Goal: Transaction & Acquisition: Purchase product/service

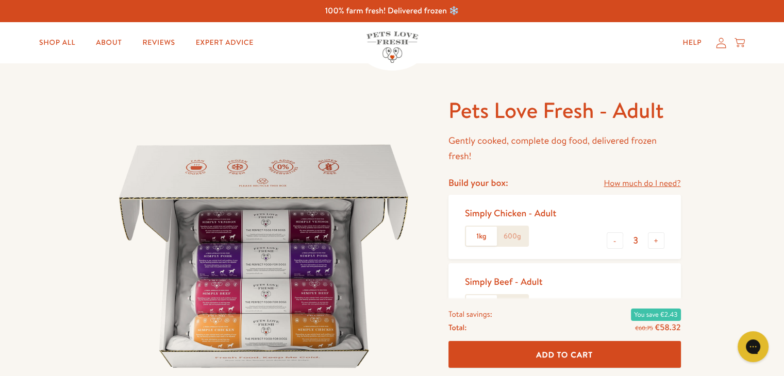
click at [472, 144] on p "Gently cooked, complete dog food, delivered frozen fresh!" at bounding box center [565, 148] width 233 height 31
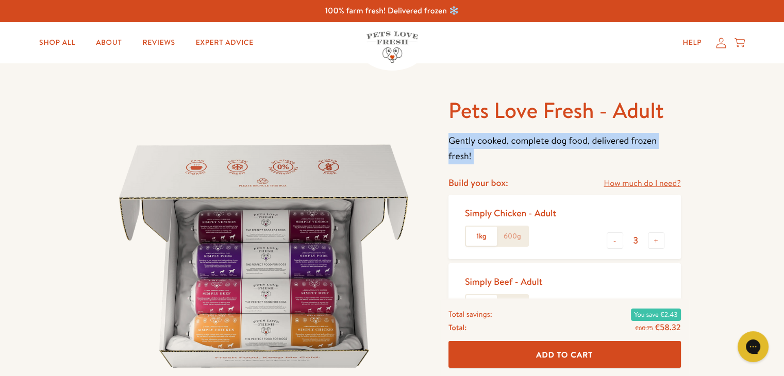
click at [472, 144] on p "Gently cooked, complete dog food, delivered frozen fresh!" at bounding box center [565, 148] width 233 height 31
copy div "Gently cooked, complete dog food, delivered frozen fresh!"
click at [472, 144] on p "Gently cooked, complete dog food, delivered frozen fresh!" at bounding box center [565, 148] width 233 height 31
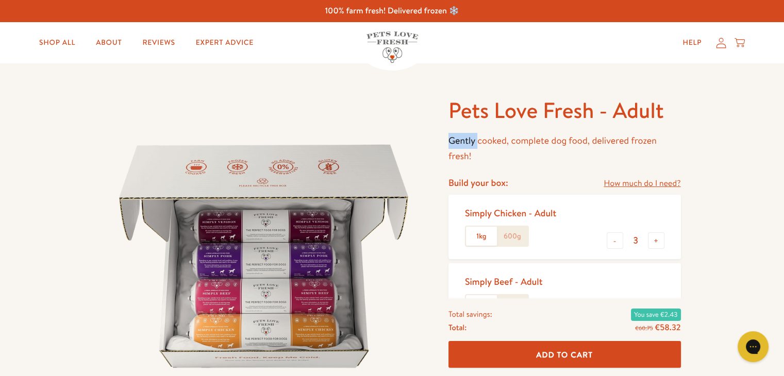
click at [472, 144] on p "Gently cooked, complete dog food, delivered frozen fresh!" at bounding box center [565, 148] width 233 height 31
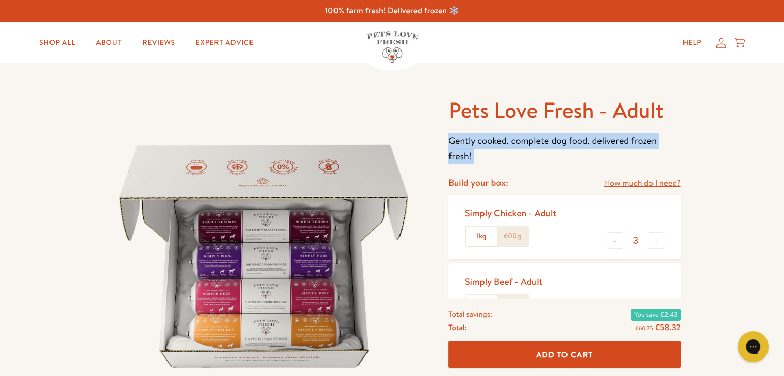
click at [472, 144] on p "Gently cooked, complete dog food, delivered frozen fresh!" at bounding box center [565, 148] width 233 height 31
click at [67, 46] on link "Shop All" at bounding box center [57, 42] width 53 height 21
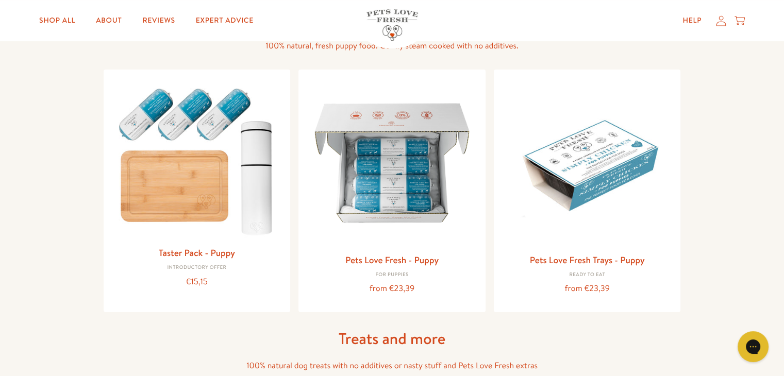
scroll to position [264, 0]
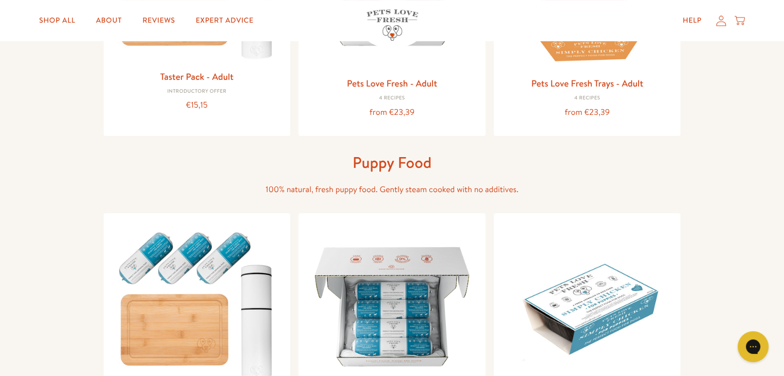
click at [63, 20] on link "Shop All" at bounding box center [57, 20] width 53 height 21
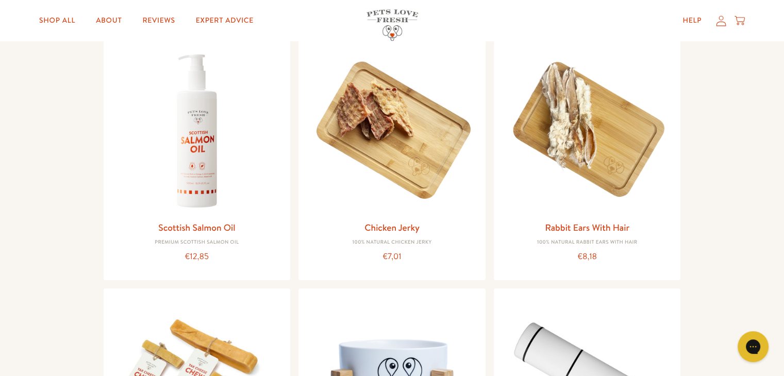
scroll to position [766, 0]
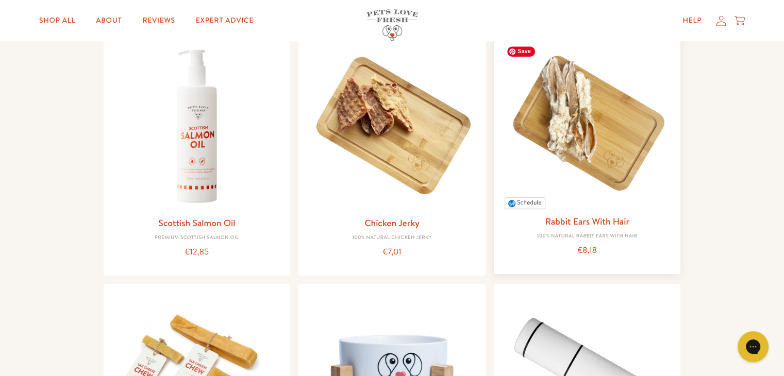
click at [593, 136] on img at bounding box center [587, 125] width 171 height 171
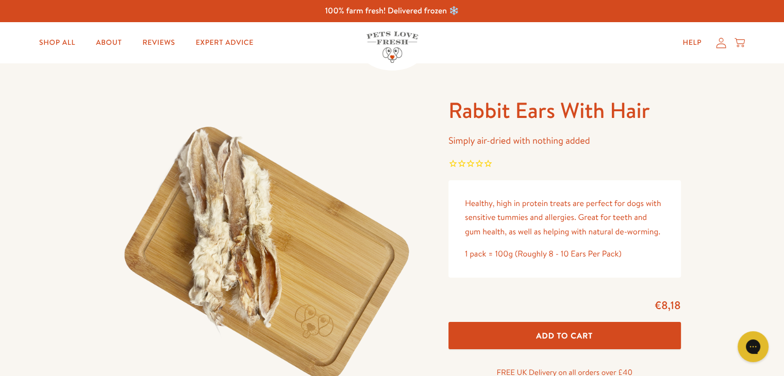
click at [525, 106] on h1 "Rabbit Ears With Hair" at bounding box center [565, 110] width 233 height 28
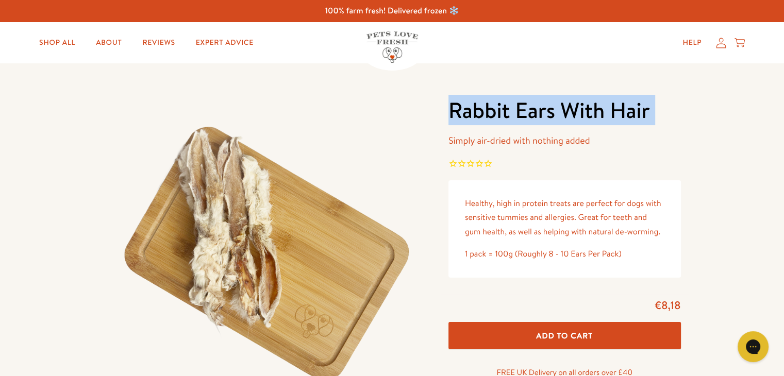
click at [525, 106] on h1 "Rabbit Ears With Hair" at bounding box center [565, 110] width 233 height 28
click at [59, 39] on link "Shop All" at bounding box center [57, 42] width 53 height 21
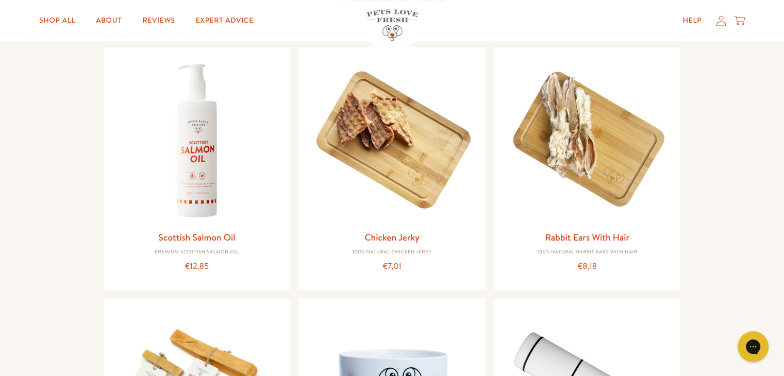
scroll to position [777, 0]
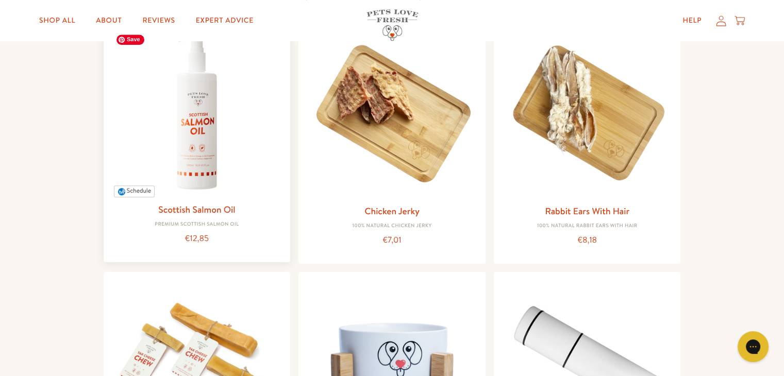
click at [211, 127] on img at bounding box center [197, 113] width 171 height 171
